Goal: Communication & Community: Answer question/provide support

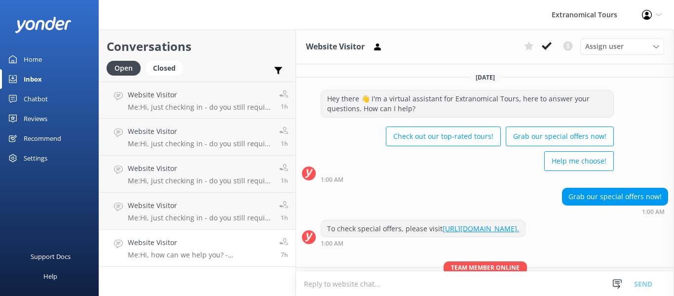
scroll to position [77, 0]
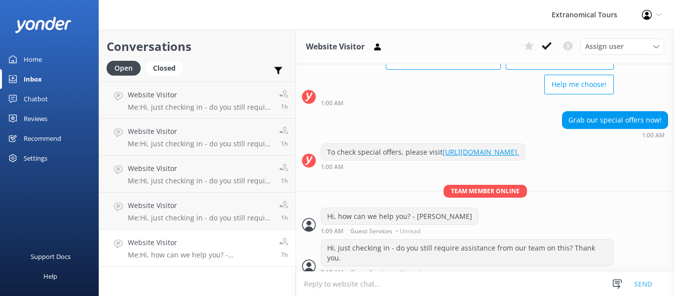
click at [221, 266] on link "Website Visitor Me: Hi, how can we help you? - [PERSON_NAME] 7h" at bounding box center [197, 248] width 197 height 37
click at [223, 250] on p "Me: Hi, how can we help you? - [PERSON_NAME]" at bounding box center [200, 254] width 144 height 9
click at [620, 284] on icon at bounding box center [618, 284] width 10 height 10
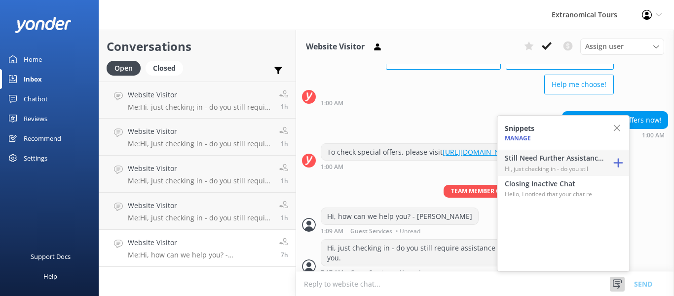
click at [577, 164] on p "Hi, just checking in - do you stil" at bounding box center [554, 168] width 99 height 9
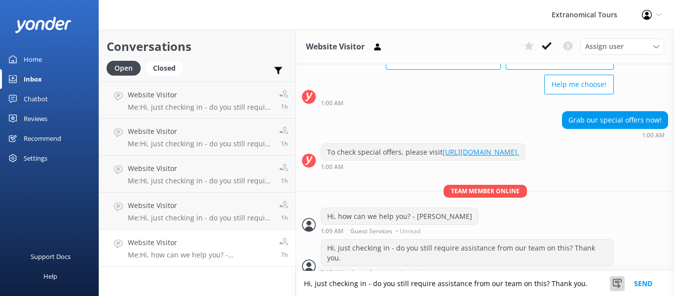
click at [618, 288] on use at bounding box center [617, 283] width 9 height 9
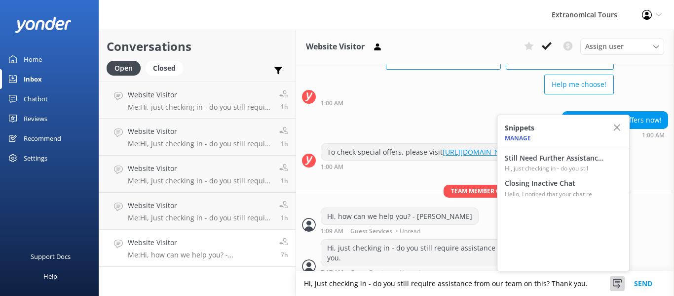
click at [553, 202] on div "Snippets Manage Still Need Further Assistance? Hi, just checking in - do you st…" at bounding box center [563, 193] width 133 height 157
click at [551, 193] on p "Hello, I noticed that your chat re" at bounding box center [554, 193] width 99 height 9
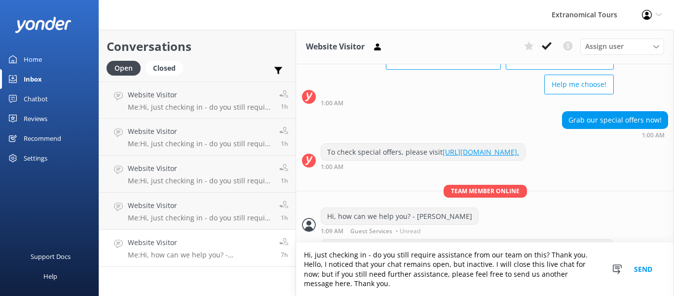
click at [634, 267] on button "Send" at bounding box center [643, 268] width 37 height 53
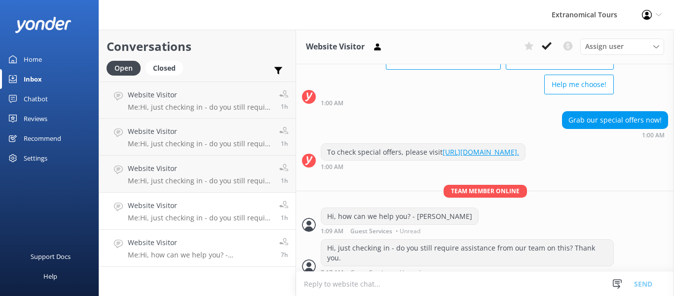
click at [227, 206] on h4 "Website Visitor" at bounding box center [200, 205] width 144 height 11
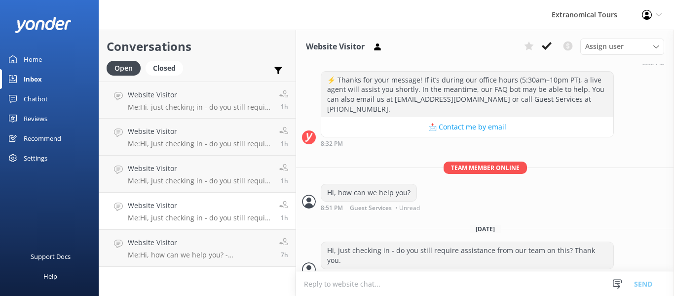
scroll to position [151, 0]
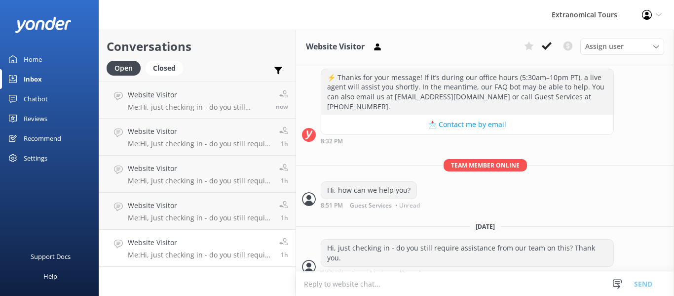
click at [605, 283] on div "Snippets Manage Still Need Further Assistance? Hi, just checking in - do you st…" at bounding box center [636, 284] width 77 height 24
click at [616, 281] on use at bounding box center [617, 283] width 9 height 9
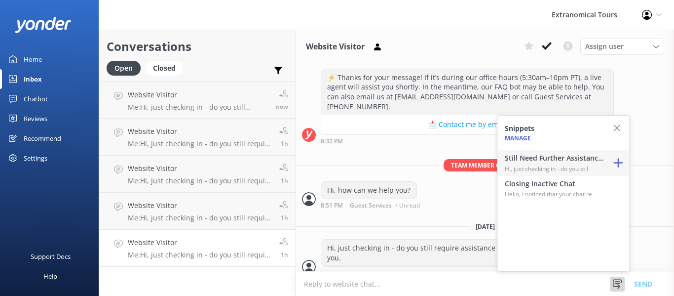
click at [583, 159] on h4 "Still Need Further Assistance?" at bounding box center [554, 158] width 99 height 11
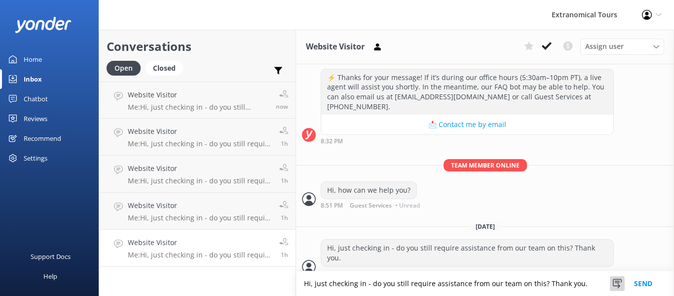
click at [614, 284] on use at bounding box center [617, 283] width 9 height 9
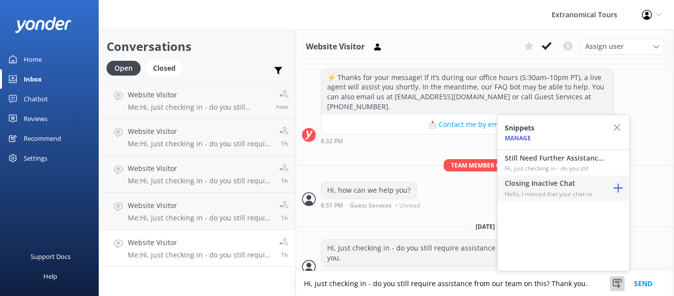
click at [587, 191] on p "Hello, I noticed that your chat re" at bounding box center [554, 193] width 99 height 9
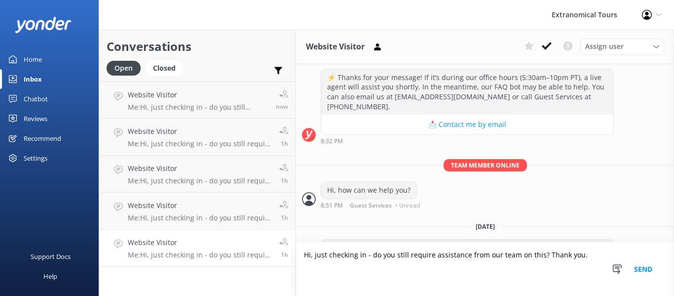
type textarea "Hi, just checking in - do you still require assistance from our team on this? T…"
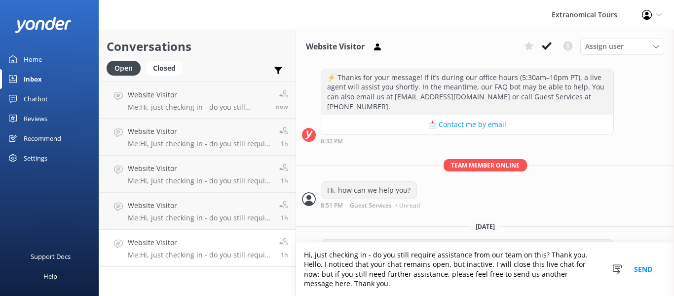
click at [634, 270] on button "Send" at bounding box center [643, 268] width 37 height 53
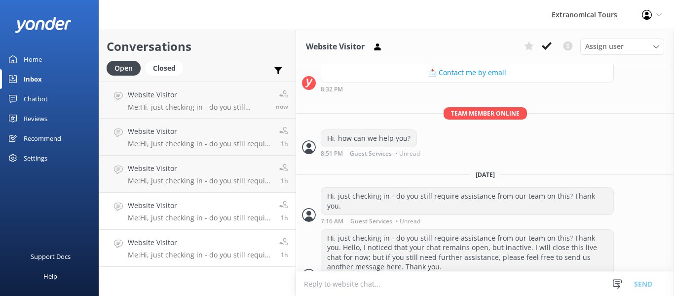
scroll to position [212, 0]
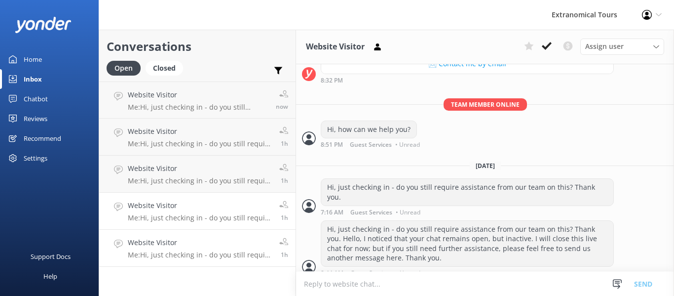
click at [216, 220] on p "Me: Hi, just checking in - do you still require assistance from our team on thi…" at bounding box center [200, 217] width 144 height 9
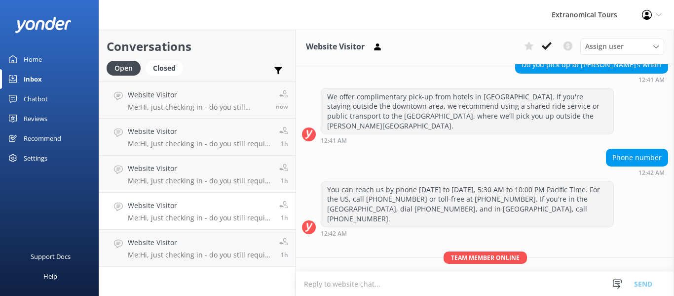
scroll to position [189, 0]
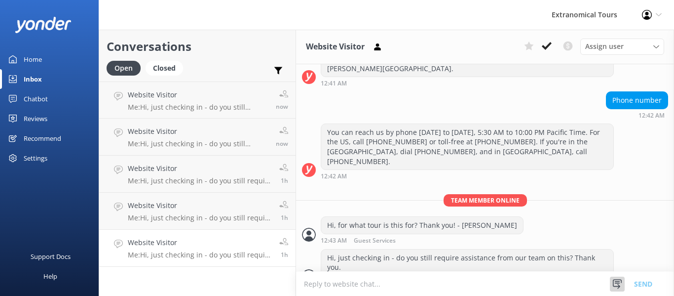
click at [615, 281] on icon at bounding box center [618, 284] width 10 height 10
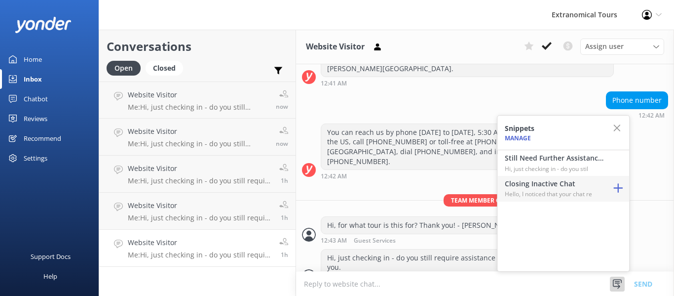
click at [600, 188] on h4 "Closing Inactive Chat" at bounding box center [554, 183] width 99 height 11
type textarea "Hello, I noticed that your chat remains open, but inactive. I will close this l…"
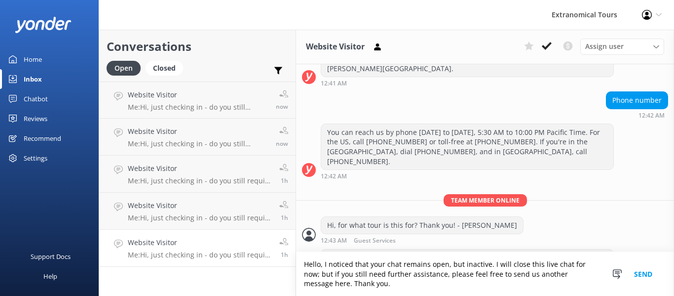
click at [644, 273] on button "Send" at bounding box center [643, 274] width 37 height 44
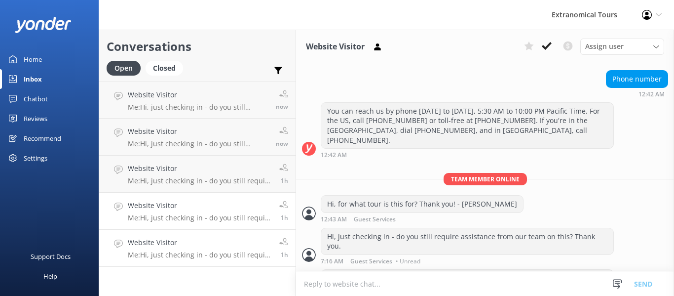
scroll to position [240, 0]
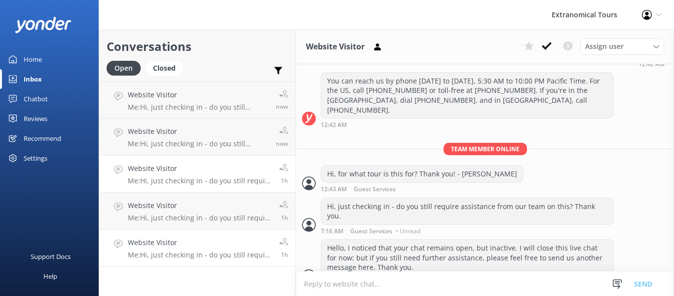
click at [230, 172] on h4 "Website Visitor" at bounding box center [200, 168] width 144 height 11
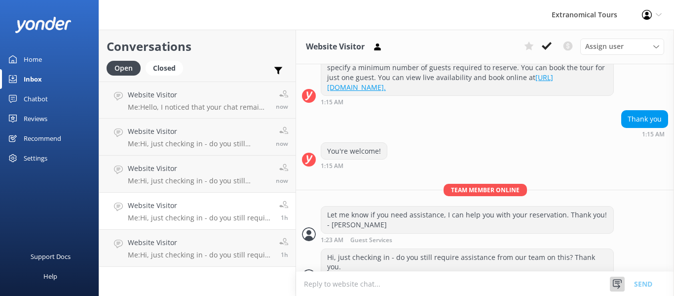
scroll to position [604, 0]
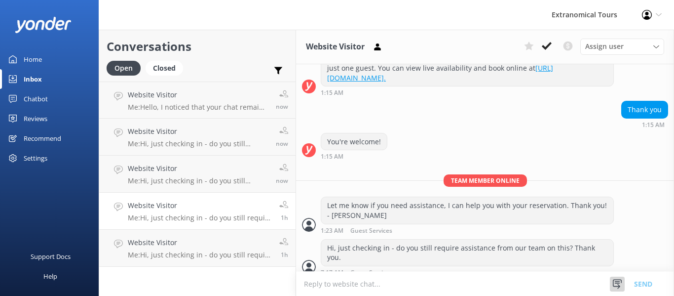
click at [619, 280] on icon at bounding box center [618, 284] width 10 height 10
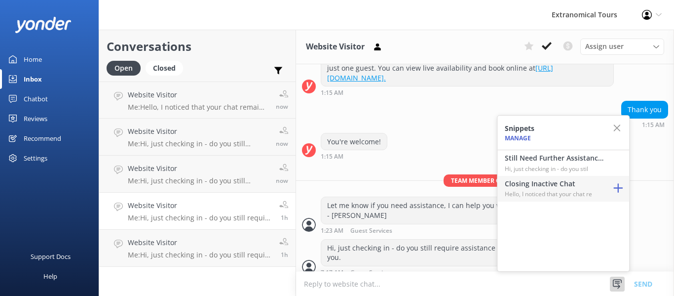
click at [581, 189] on p "Hello, I noticed that your chat re" at bounding box center [554, 193] width 99 height 9
type textarea "Hello, I noticed that your chat remains open, but inactive. I will close this l…"
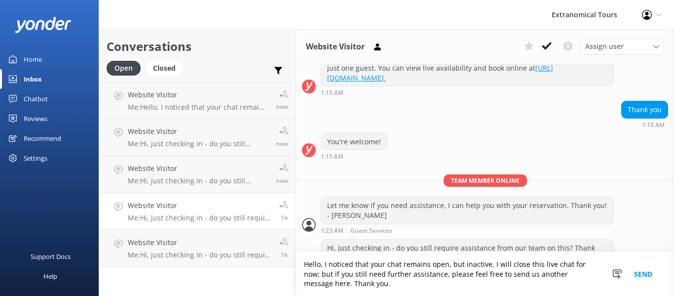
click at [644, 280] on button "Send" at bounding box center [643, 274] width 37 height 44
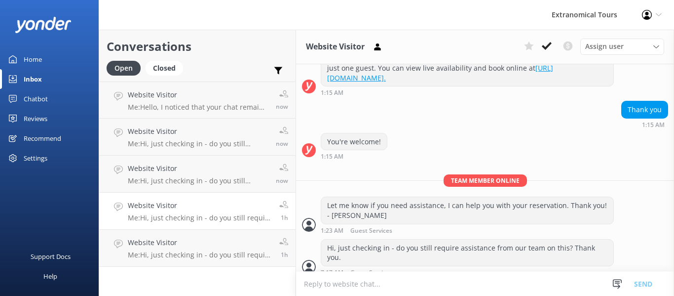
scroll to position [656, 0]
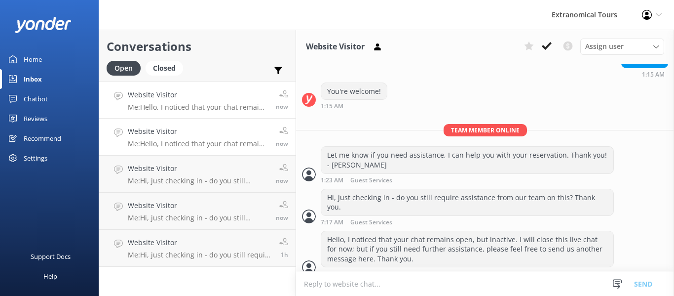
scroll to position [656, 0]
click at [220, 166] on h4 "Website Visitor" at bounding box center [198, 168] width 141 height 11
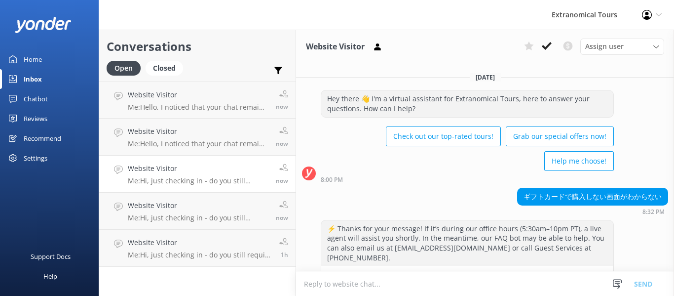
scroll to position [212, 0]
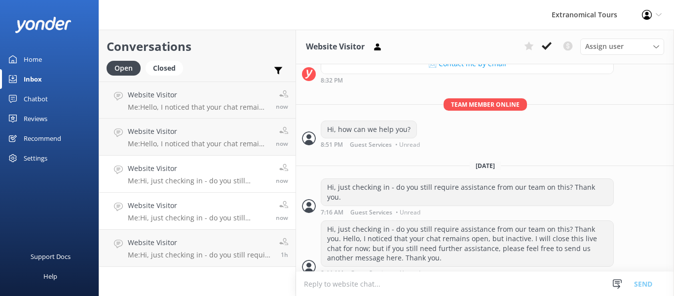
click at [218, 214] on p "Me: Hi, just checking in - do you still require assistance from our team on thi…" at bounding box center [198, 217] width 141 height 9
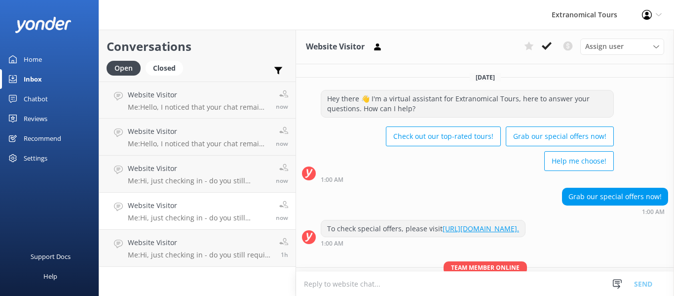
scroll to position [137, 0]
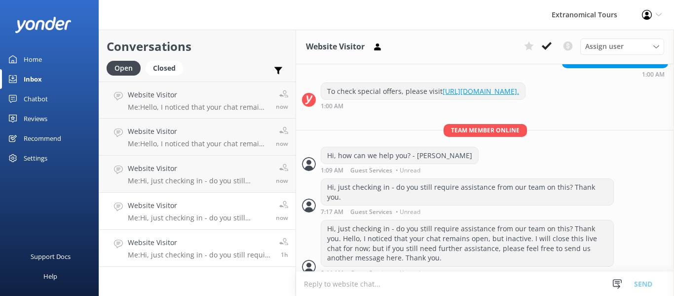
click at [232, 248] on h4 "Website Visitor" at bounding box center [200, 242] width 144 height 11
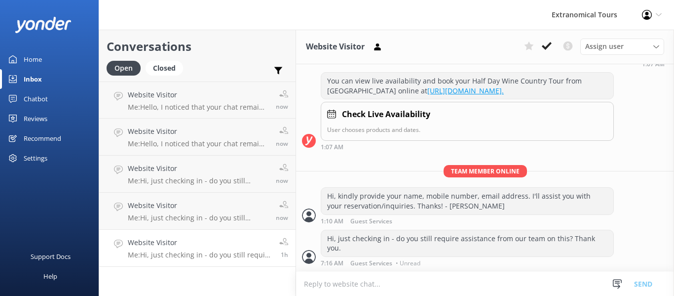
scroll to position [308, 0]
click at [623, 285] on div at bounding box center [617, 284] width 15 height 15
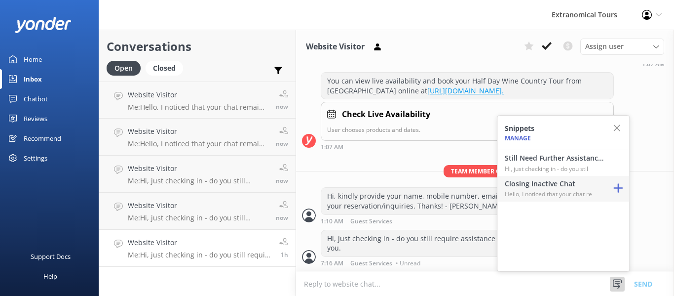
click at [588, 189] on h4 "Closing Inactive Chat" at bounding box center [554, 183] width 99 height 11
type textarea "Hello, I noticed that your chat remains open, but inactive. I will close this l…"
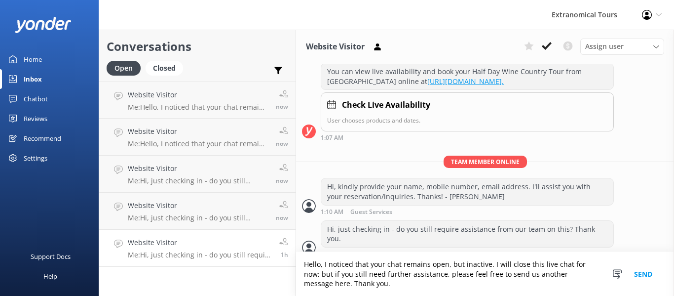
click at [642, 275] on button "Send" at bounding box center [643, 274] width 37 height 44
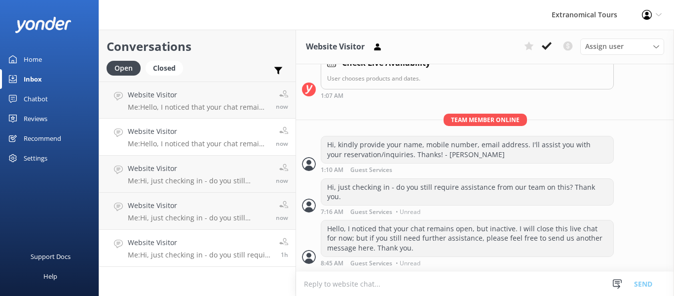
scroll to position [359, 0]
click at [190, 131] on h4 "Website Visitor" at bounding box center [198, 131] width 141 height 11
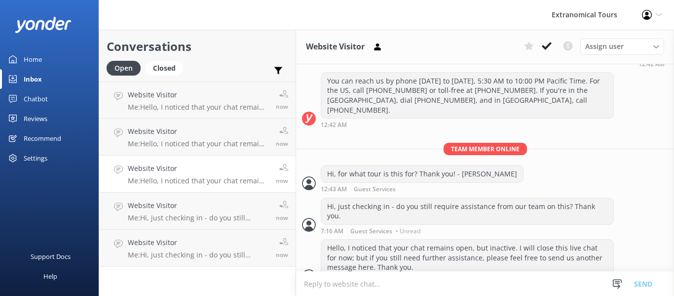
click at [193, 95] on h4 "Website Visitor" at bounding box center [198, 94] width 141 height 11
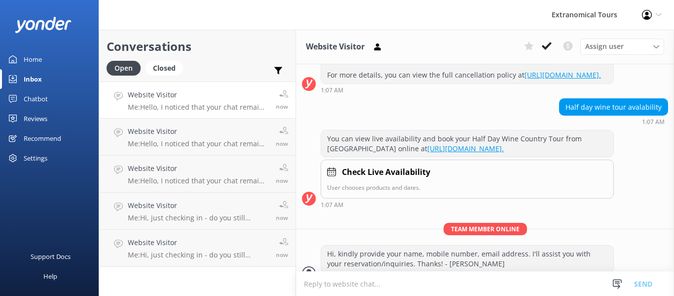
scroll to position [359, 0]
